Goal: Information Seeking & Learning: Learn about a topic

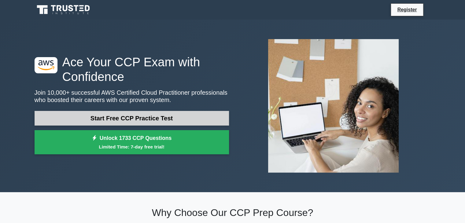
click at [169, 117] on link "Start Free CCP Practice Test" at bounding box center [132, 118] width 195 height 15
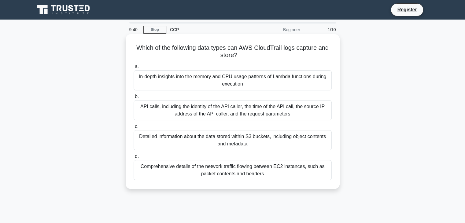
click at [179, 110] on div "API calls, including the identity of the API caller, the time of the API call, …" at bounding box center [233, 110] width 198 height 20
click at [134, 99] on input "b. API calls, including the identity of the API caller, the time of the API cal…" at bounding box center [134, 97] width 0 height 4
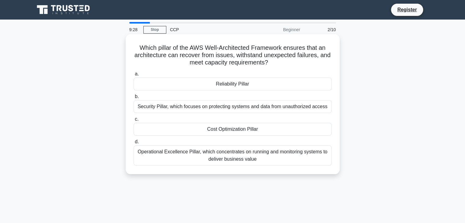
click at [234, 87] on div "Reliability Pillar" at bounding box center [233, 84] width 198 height 13
click at [134, 76] on input "a. Reliability Pillar" at bounding box center [134, 74] width 0 height 4
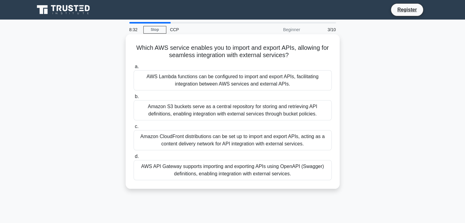
click at [220, 170] on div "AWS API Gateway supports importing and exporting APIs using OpenAPI (Swagger) d…" at bounding box center [233, 170] width 198 height 20
click at [134, 159] on input "d. AWS API Gateway supports importing and exporting APIs using OpenAPI (Swagger…" at bounding box center [134, 157] width 0 height 4
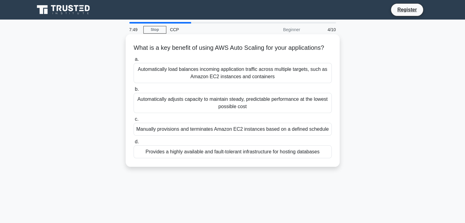
click at [289, 83] on div "Automatically load balances incoming application traffic across multiple target…" at bounding box center [233, 73] width 198 height 20
click at [134, 61] on input "a. Automatically load balances incoming application traffic across multiple tar…" at bounding box center [134, 59] width 0 height 4
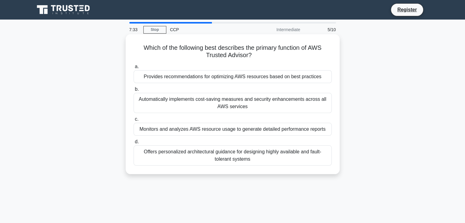
click at [279, 81] on div "Provides recommendations for optimizing AWS resources based on best practices" at bounding box center [233, 76] width 198 height 13
click at [134, 69] on input "a. Provides recommendations for optimizing AWS resources based on best practices" at bounding box center [134, 67] width 0 height 4
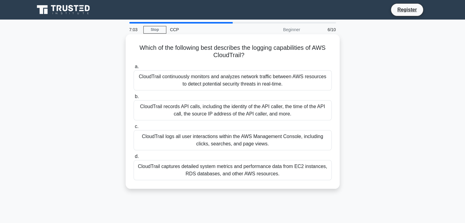
click at [265, 111] on div "CloudTrail records API calls, including the identity of the API caller, the tim…" at bounding box center [233, 110] width 198 height 20
click at [134, 99] on input "b. CloudTrail records API calls, including the identity of the API caller, the …" at bounding box center [134, 97] width 0 height 4
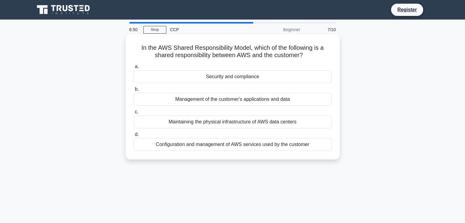
click at [262, 148] on div "Configuration and management of AWS services used by the customer" at bounding box center [233, 144] width 198 height 13
click at [134, 137] on input "d. Configuration and management of AWS services used by the customer" at bounding box center [134, 135] width 0 height 4
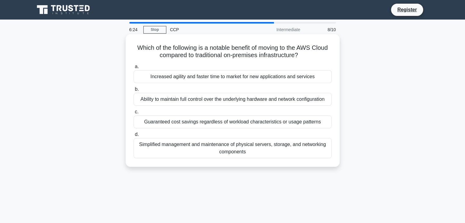
click at [295, 79] on div "Increased agility and faster time to market for new applications and services" at bounding box center [233, 76] width 198 height 13
click at [134, 69] on input "a. Increased agility and faster time to market for new applications and services" at bounding box center [134, 67] width 0 height 4
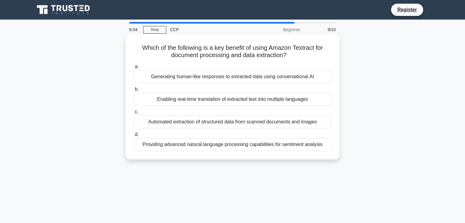
click at [268, 123] on div "Automated extraction of structured data from scanned documents and images" at bounding box center [233, 122] width 198 height 13
click at [134, 114] on input "c. Automated extraction of structured data from scanned documents and images" at bounding box center [134, 112] width 0 height 4
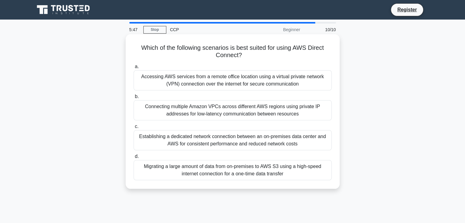
click at [226, 146] on div "Establishing a dedicated network connection between an on-premises data center …" at bounding box center [233, 140] width 198 height 20
click at [134, 129] on input "c. Establishing a dedicated network connection between an on-premises data cent…" at bounding box center [134, 127] width 0 height 4
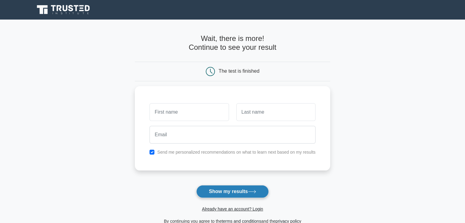
click at [220, 189] on button "Show my results" at bounding box center [232, 191] width 72 height 13
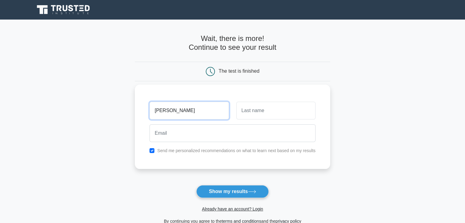
type input "[PERSON_NAME]"
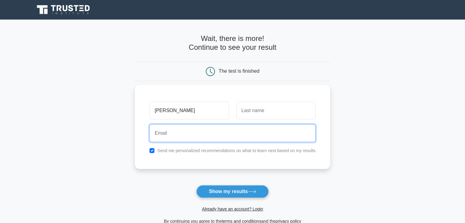
click at [244, 128] on input "email" at bounding box center [233, 133] width 166 height 18
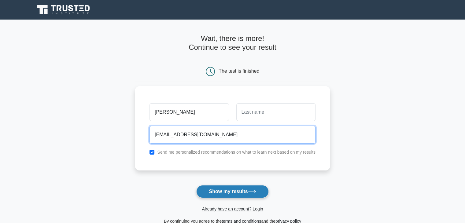
type input "sancharichak20@gmail.com"
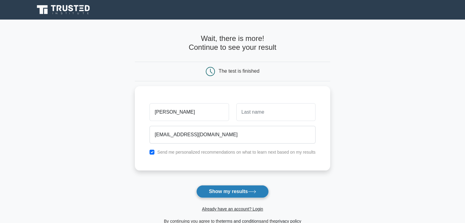
click at [216, 190] on button "Show my results" at bounding box center [232, 191] width 72 height 13
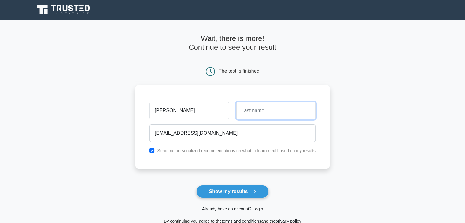
click at [267, 115] on input "text" at bounding box center [275, 111] width 79 height 18
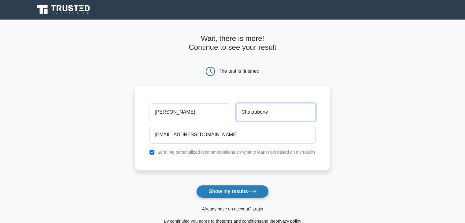
type input "Chakraborty"
click at [227, 190] on button "Show my results" at bounding box center [232, 191] width 72 height 13
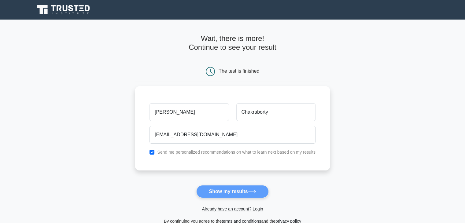
click at [228, 195] on form "Wait, there is more! Continue to see your result The test is finished Sanchari" at bounding box center [232, 129] width 195 height 191
click at [235, 191] on form "Wait, there is more! Continue to see your result The test is finished Sanchari" at bounding box center [232, 129] width 195 height 191
click at [242, 193] on form "Wait, there is more! Continue to see your result The test is finished Sanchari" at bounding box center [232, 129] width 195 height 191
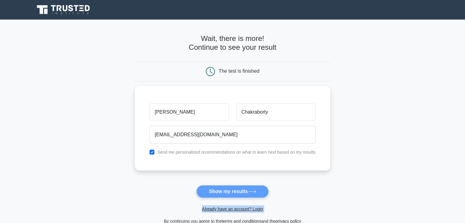
click at [242, 193] on form "Wait, there is more! Continue to see your result The test is finished Sanchari" at bounding box center [232, 129] width 195 height 191
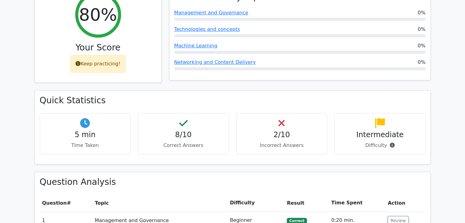
scroll to position [261, 0]
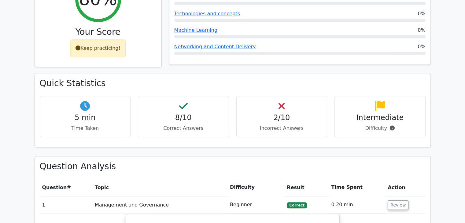
click at [277, 106] on div "2/10 Incorrect Answers" at bounding box center [281, 116] width 91 height 41
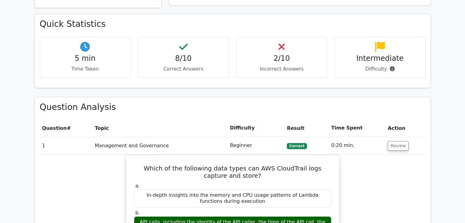
scroll to position [348, 0]
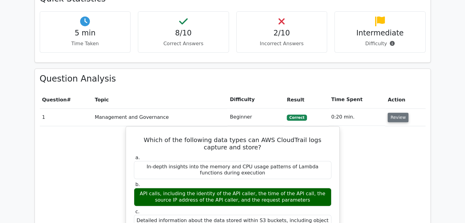
click at [396, 113] on button "Review" at bounding box center [398, 117] width 21 height 9
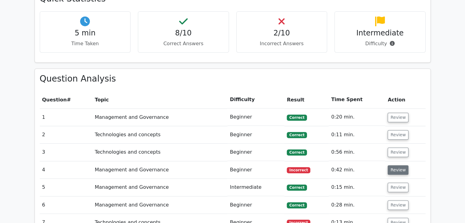
click at [396, 165] on button "Review" at bounding box center [398, 169] width 21 height 9
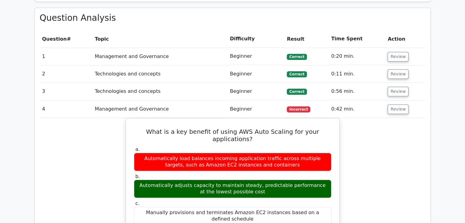
scroll to position [410, 0]
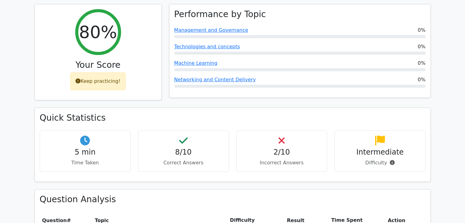
scroll to position [250, 0]
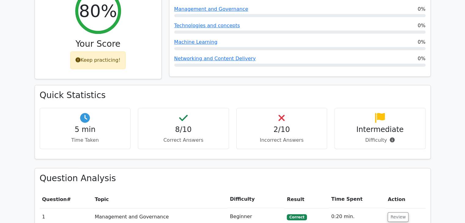
click at [367, 137] on p "Difficulty" at bounding box center [380, 140] width 81 height 7
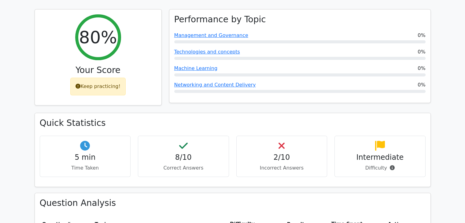
scroll to position [223, 0]
